Goal: Task Accomplishment & Management: Complete application form

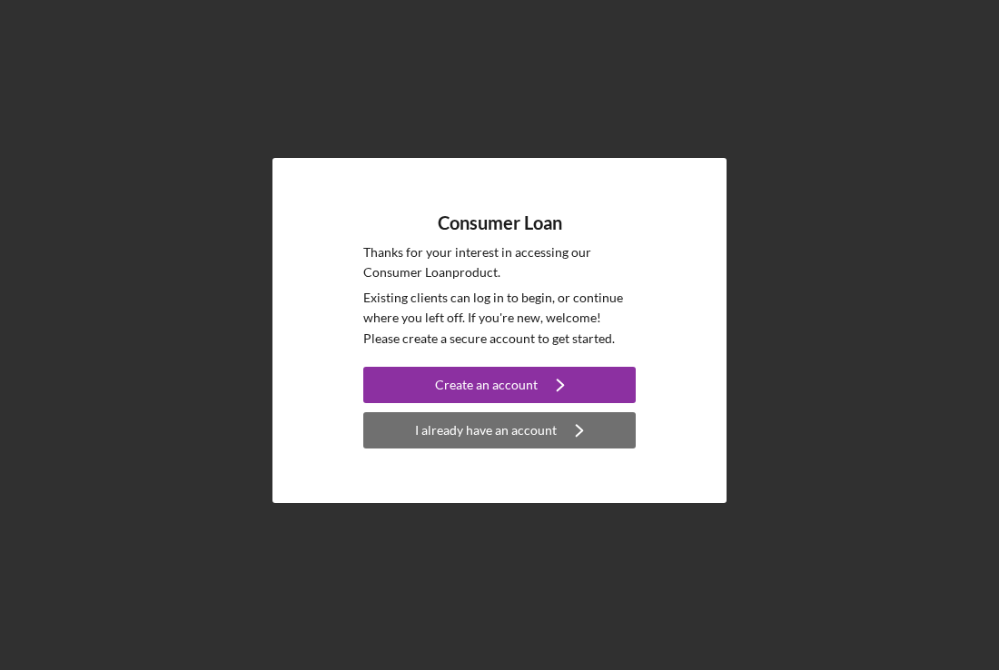
click at [449, 427] on div "I already have an account" at bounding box center [486, 430] width 142 height 36
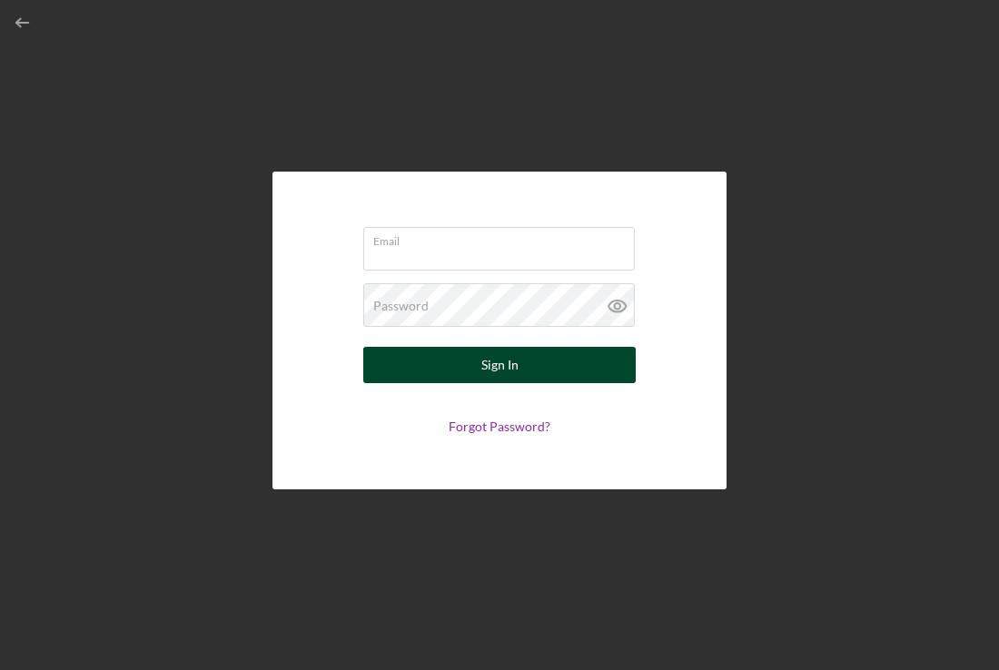
type input "[DOMAIN_NAME][EMAIL_ADDRESS][DOMAIN_NAME]"
click at [496, 362] on div "Sign In" at bounding box center [499, 365] width 37 height 36
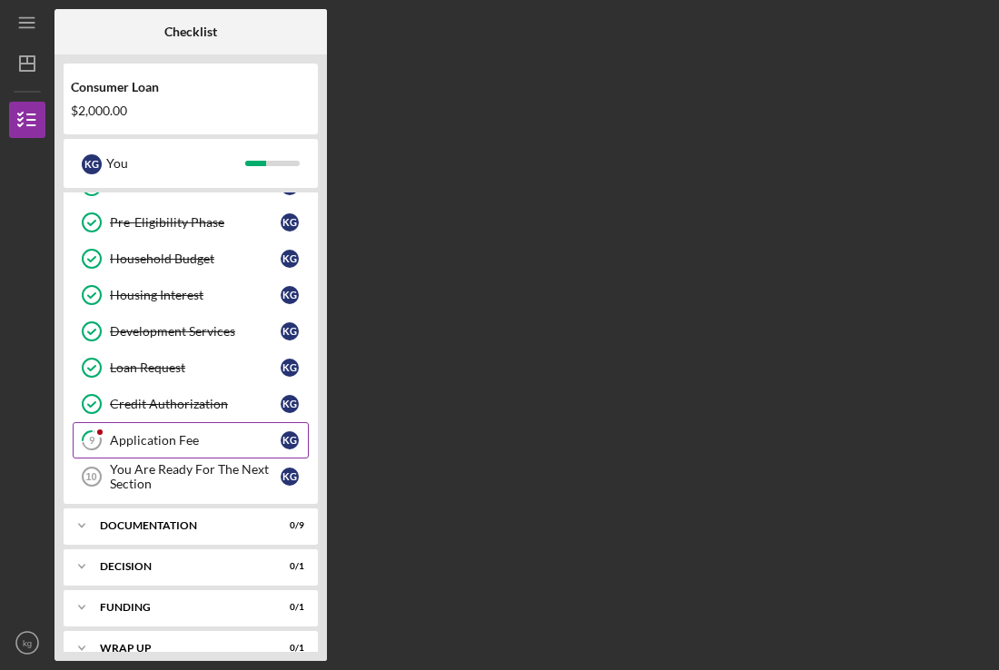
scroll to position [159, 0]
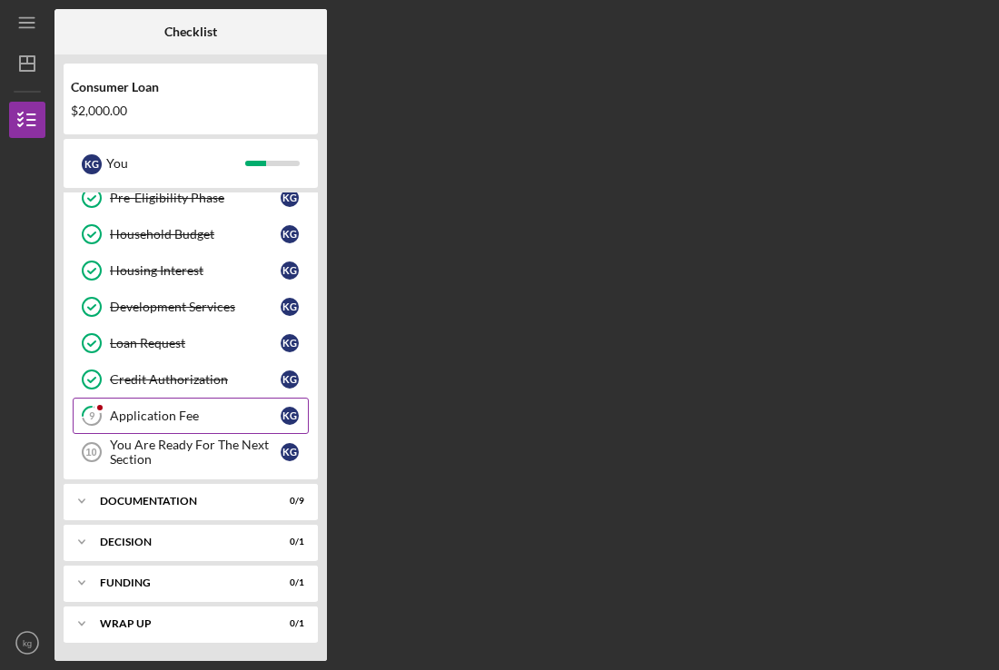
click at [155, 416] on div "Application Fee" at bounding box center [195, 416] width 171 height 15
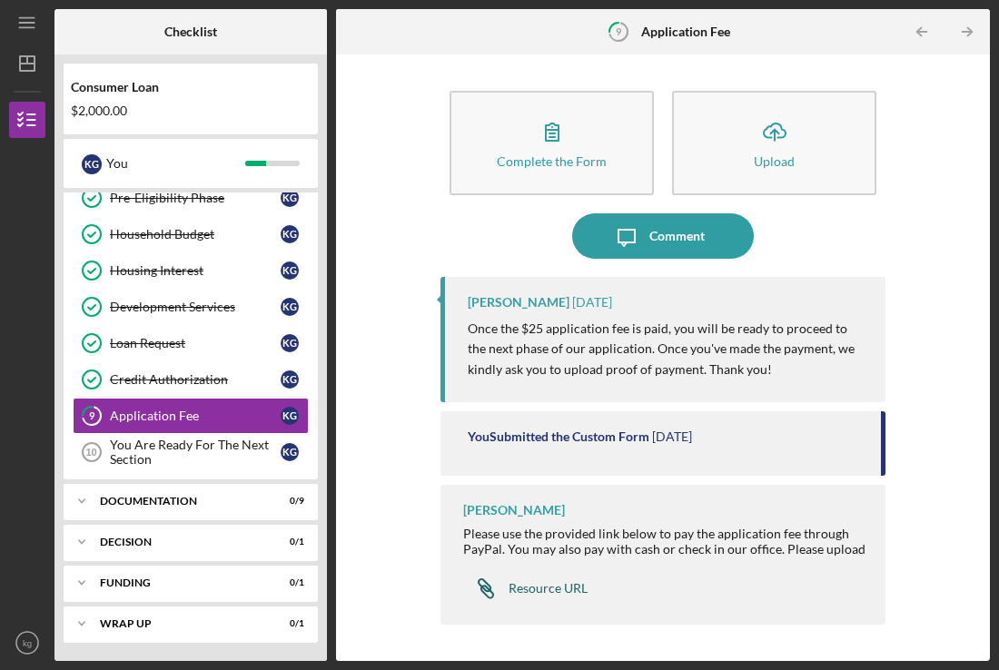
click at [532, 590] on div "Resource URL" at bounding box center [547, 588] width 79 height 15
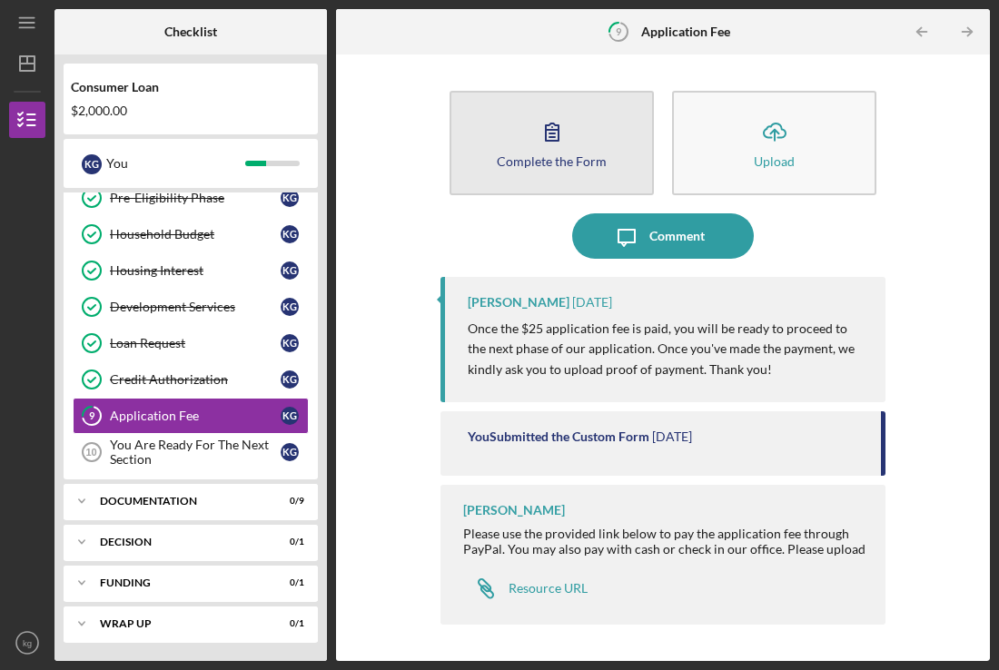
click at [548, 147] on icon "button" at bounding box center [551, 131] width 45 height 45
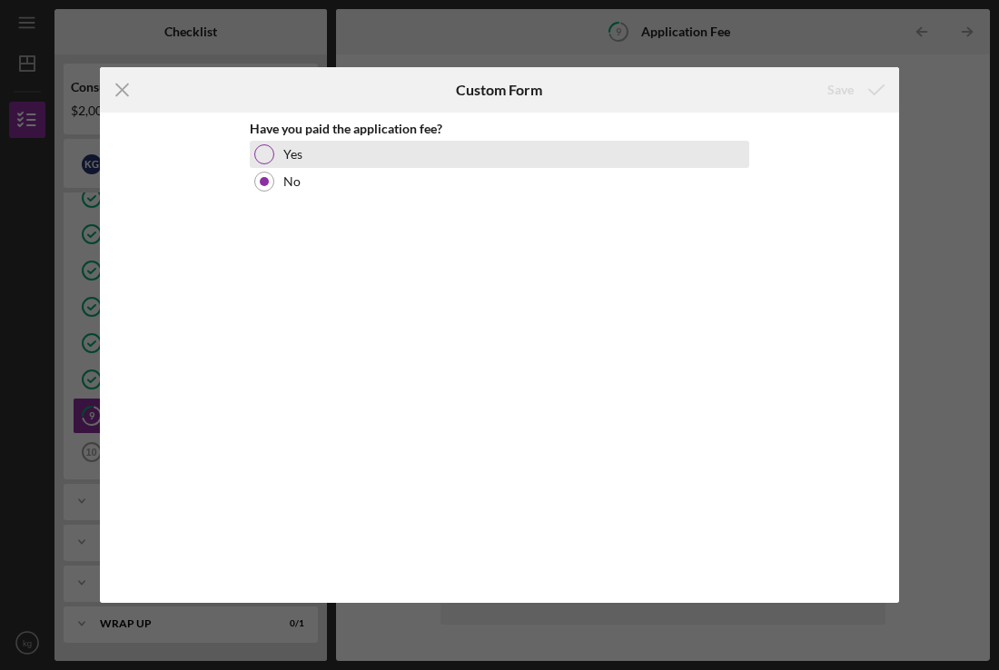
click at [265, 156] on div at bounding box center [264, 154] width 20 height 20
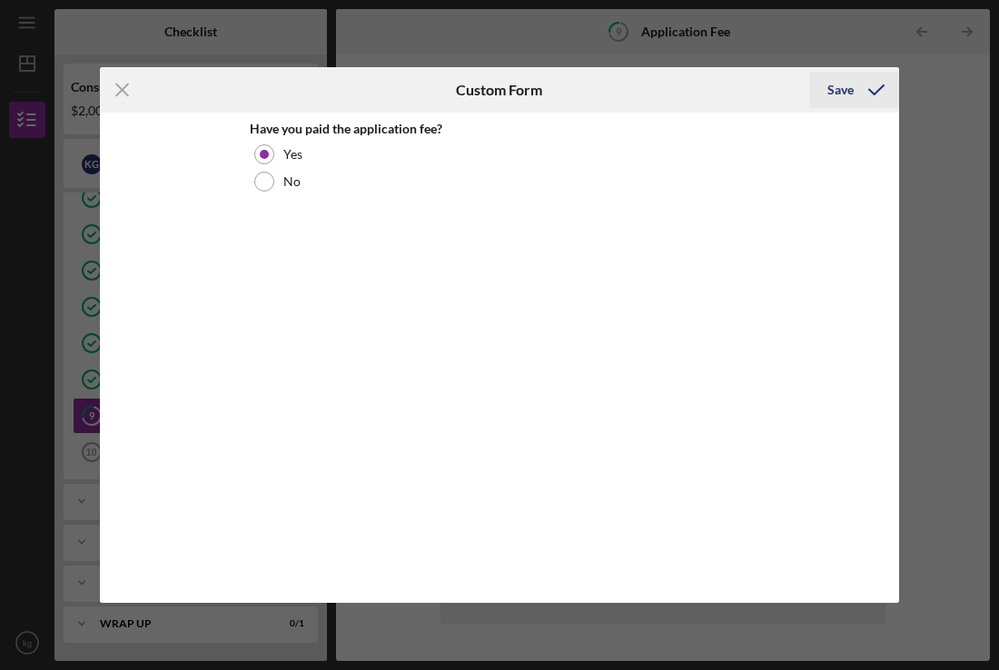
click at [847, 92] on div "Save" at bounding box center [840, 90] width 26 height 36
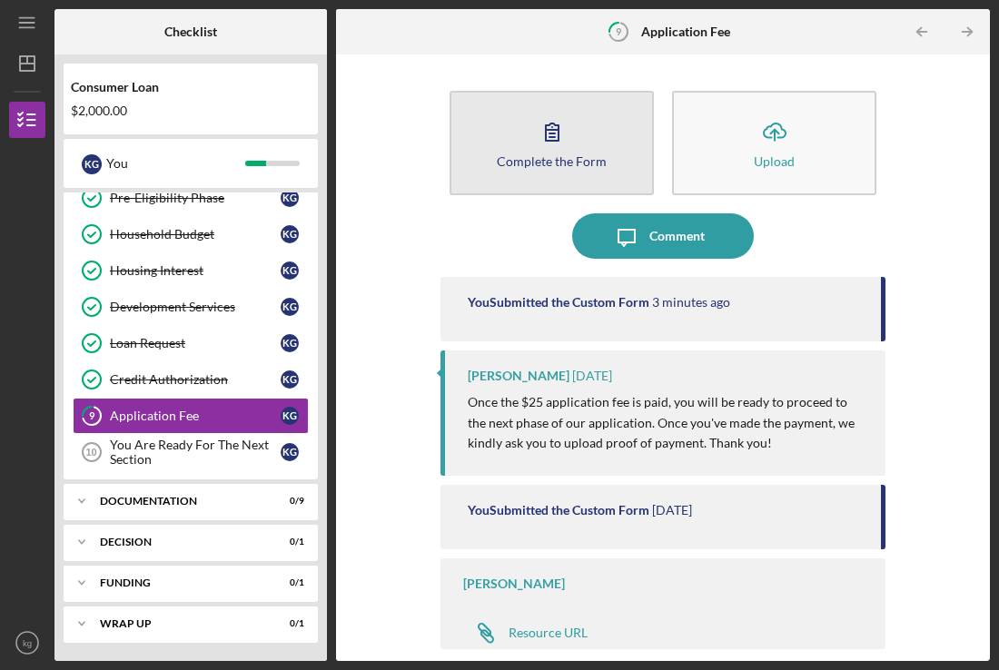
click at [555, 156] on div "Complete the Form" at bounding box center [552, 161] width 110 height 14
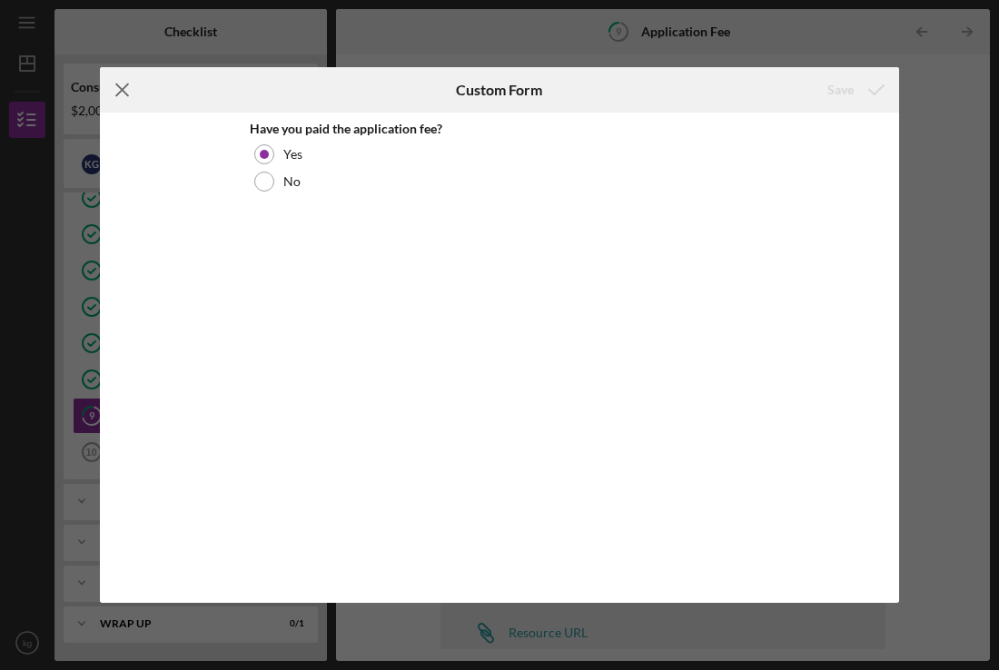
click at [123, 85] on icon "Icon/Menu Close" at bounding box center [122, 89] width 45 height 45
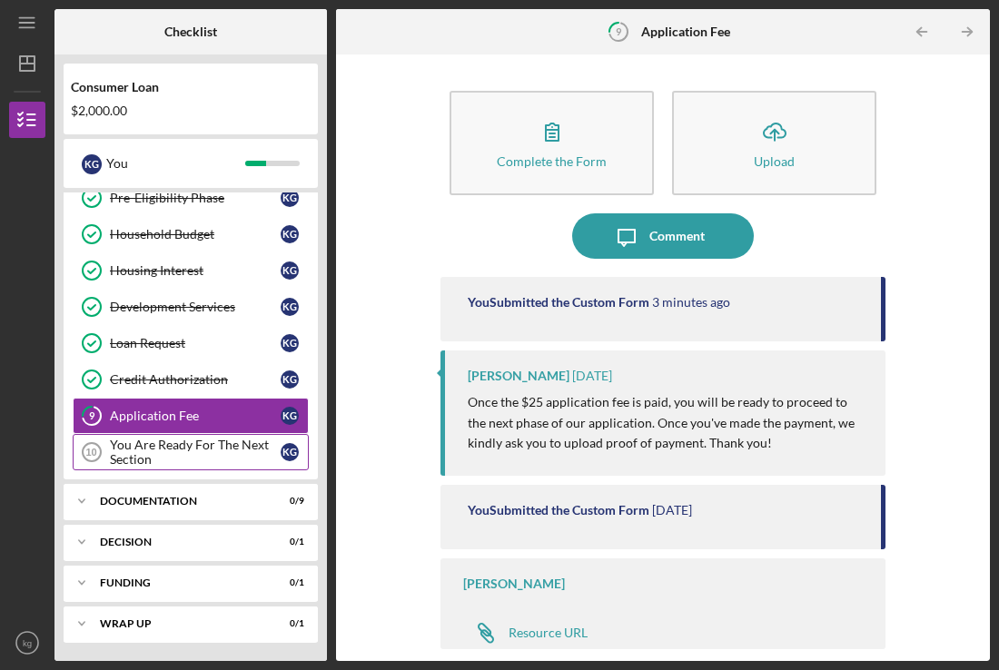
click at [176, 448] on div "You Are Ready For The Next Section" at bounding box center [195, 452] width 171 height 29
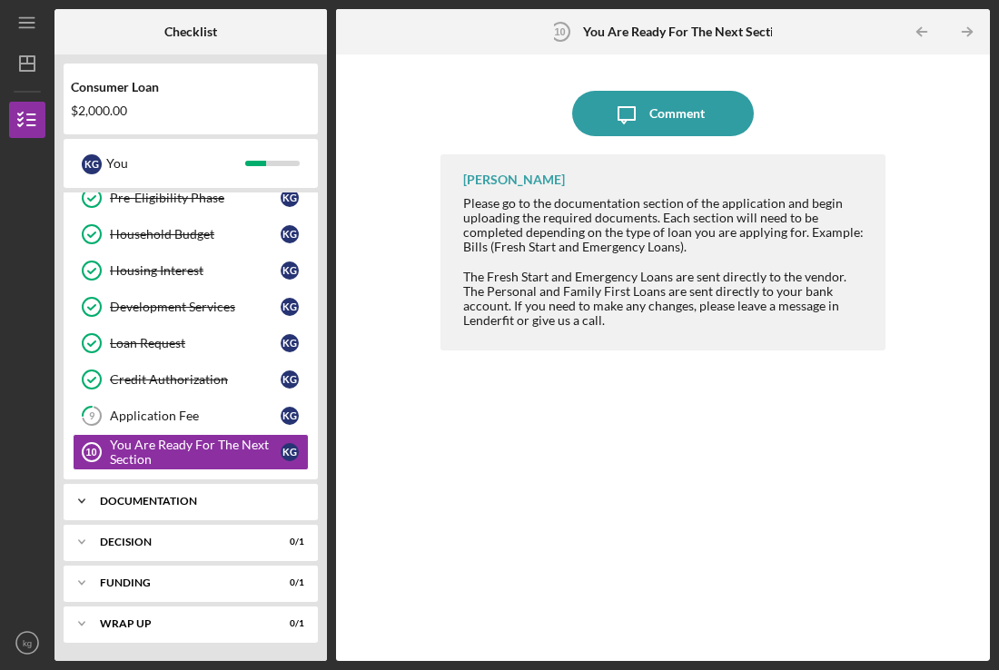
click at [132, 503] on div "Documentation" at bounding box center [197, 501] width 195 height 11
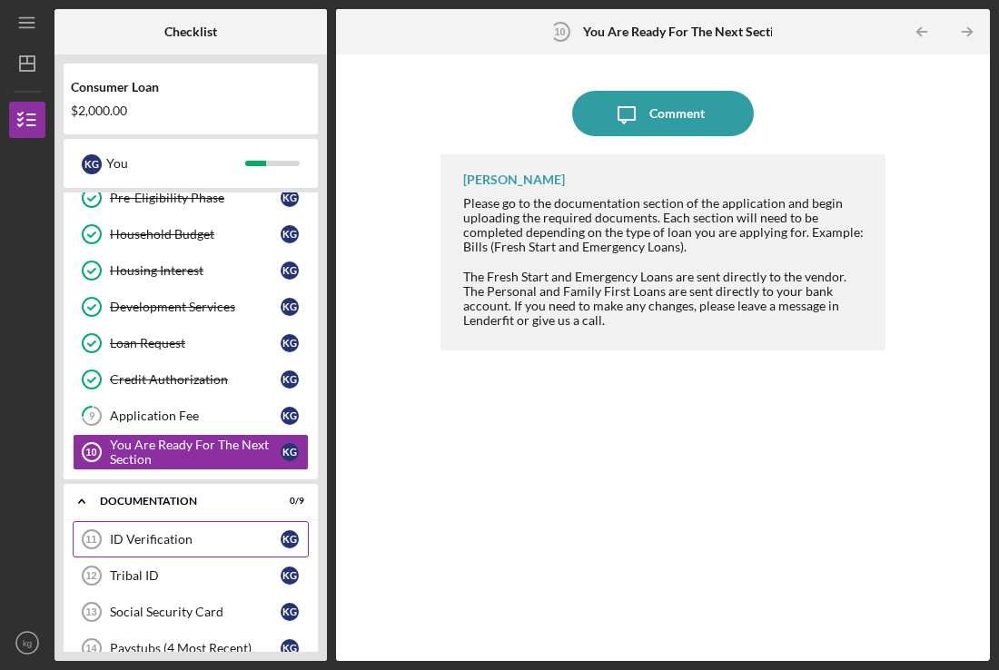
click at [141, 534] on div "ID Verification" at bounding box center [195, 539] width 171 height 15
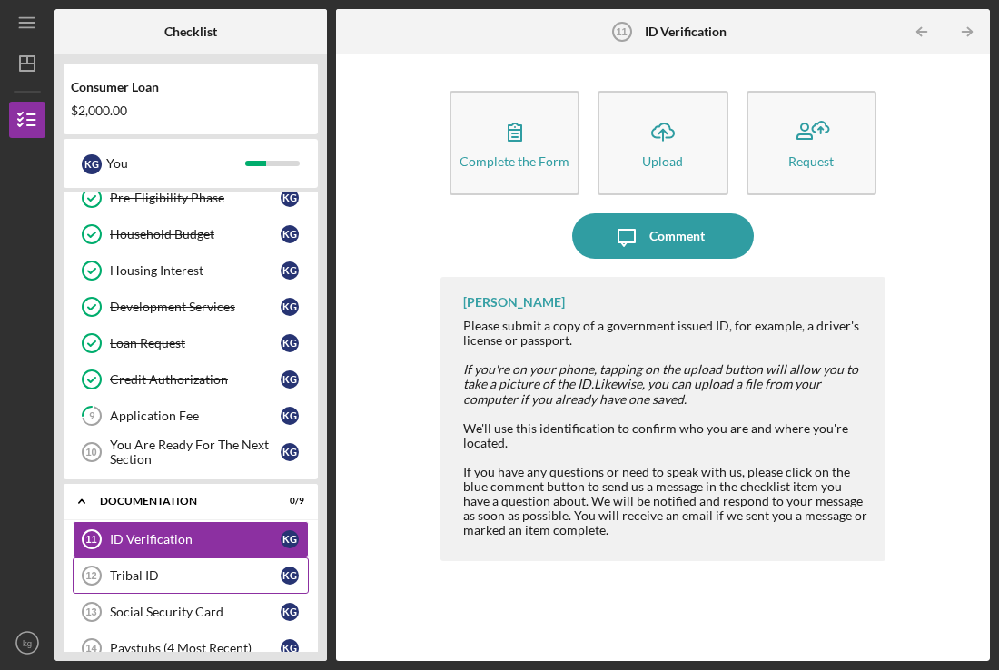
click at [137, 575] on div "Tribal ID" at bounding box center [195, 575] width 171 height 15
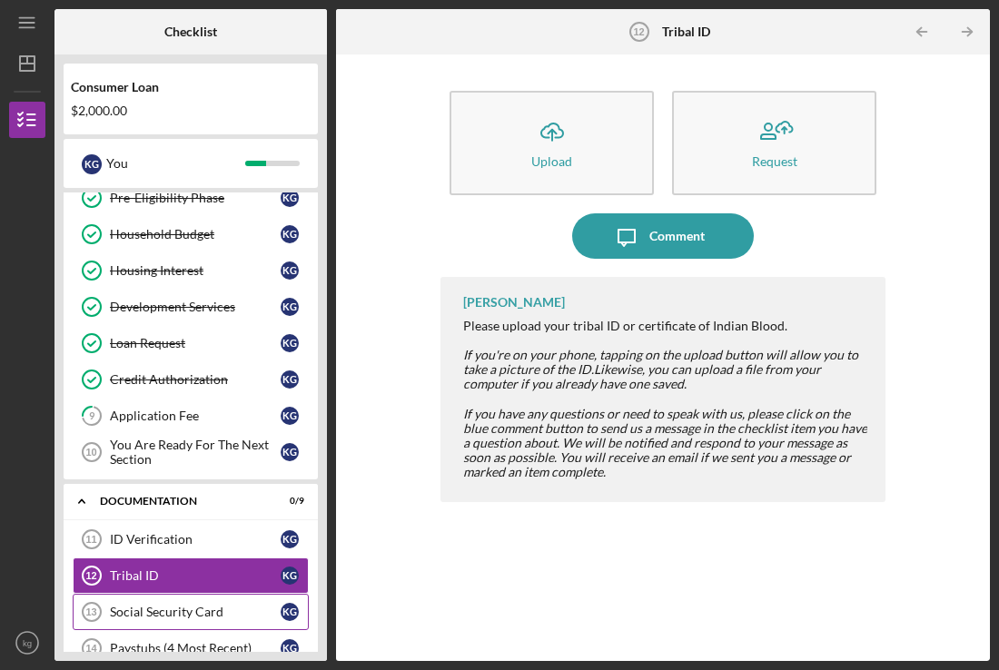
click at [141, 611] on div "Social Security Card" at bounding box center [195, 612] width 171 height 15
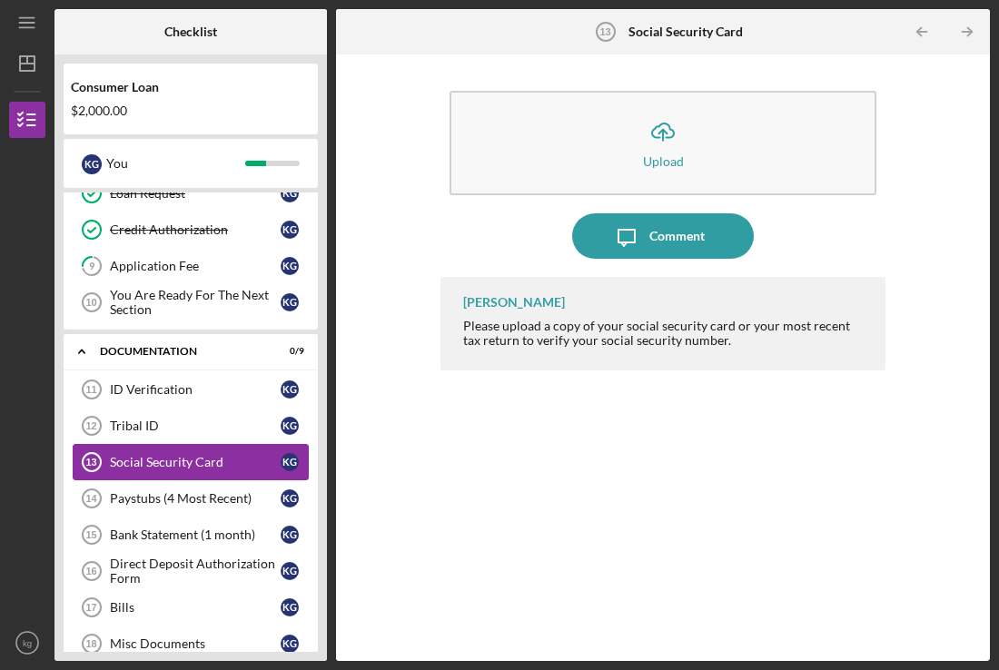
scroll to position [340, 0]
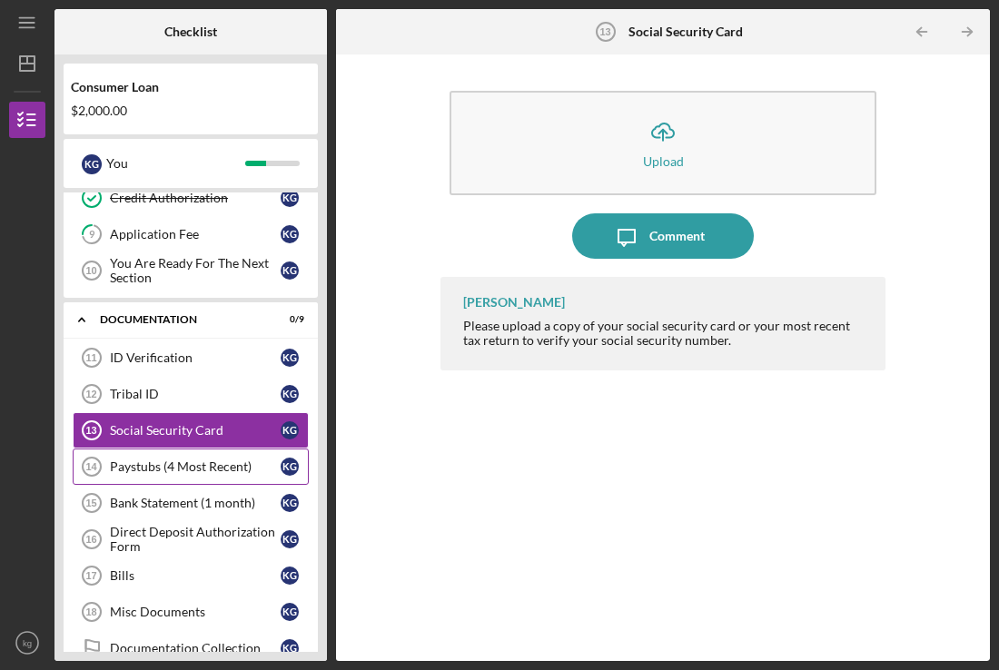
click at [156, 465] on div "Paystubs (4 Most Recent)" at bounding box center [195, 466] width 171 height 15
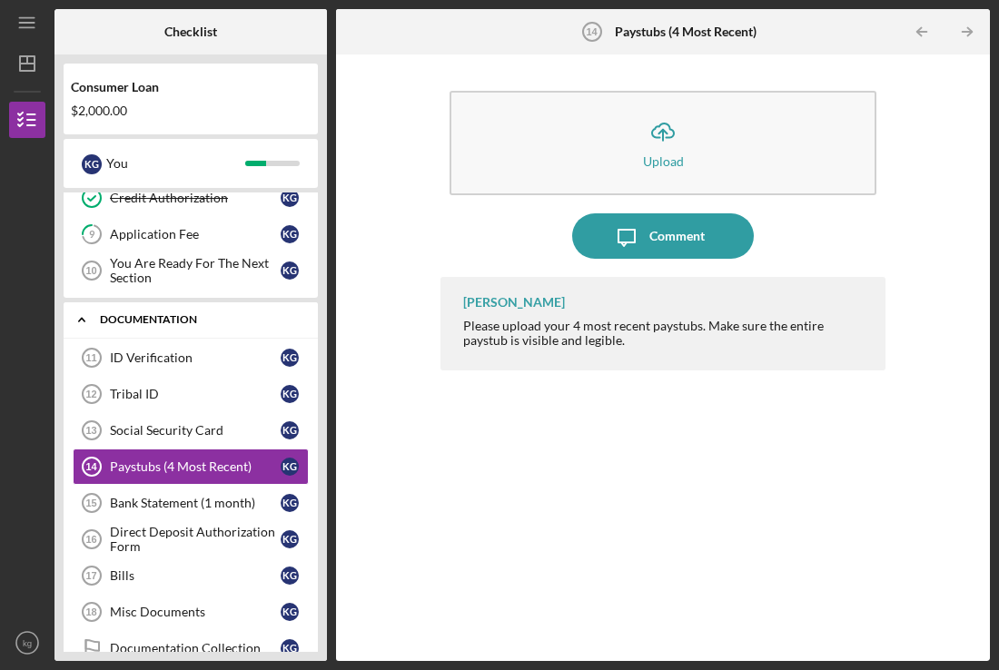
click at [151, 321] on div "Documentation" at bounding box center [197, 319] width 195 height 11
